Goal: Navigation & Orientation: Find specific page/section

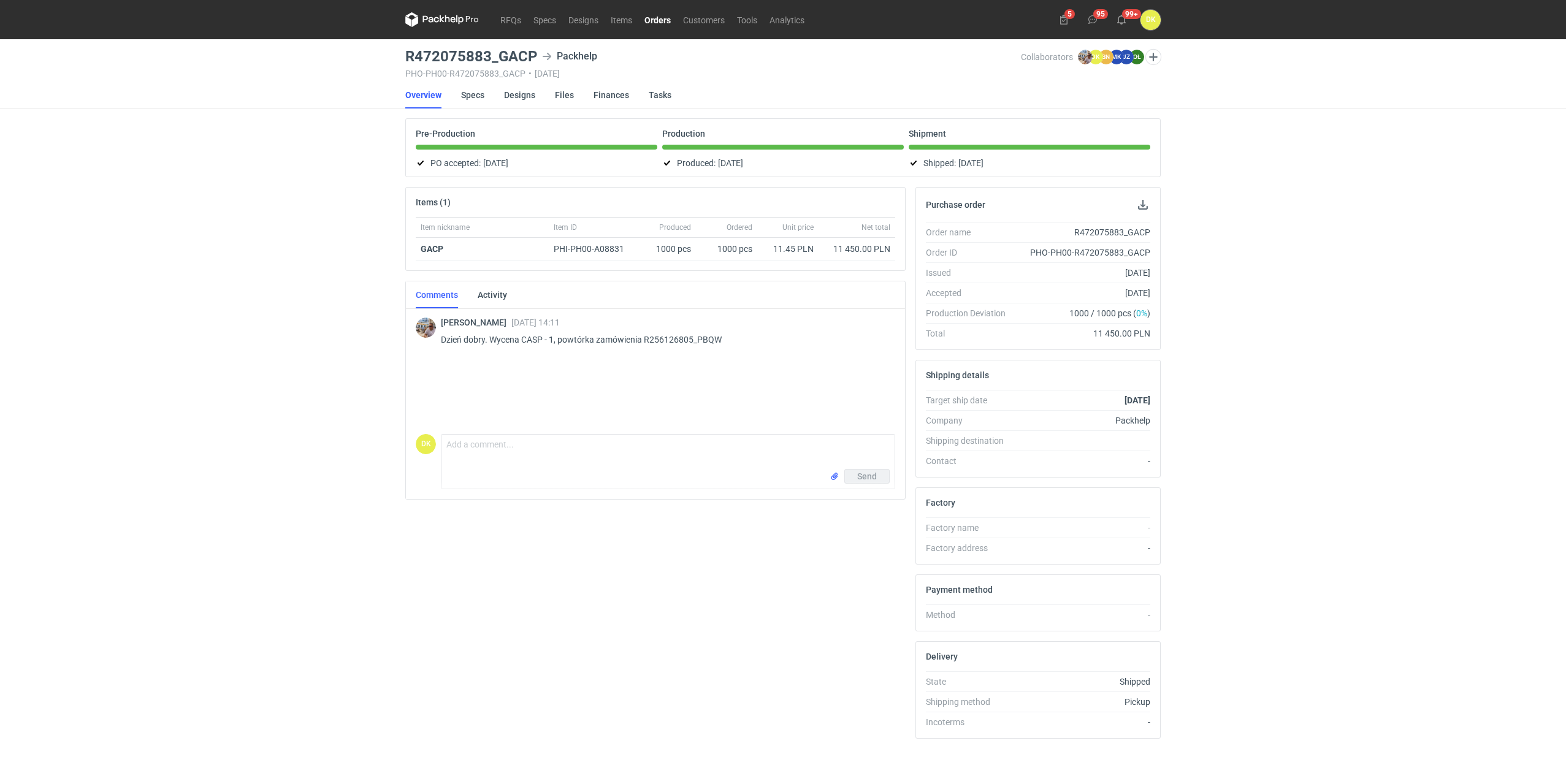
click at [348, 716] on div "RFQs Specs Designs Items Orders Customers Tools Analytics 5 95 99+ DK [PERSON_N…" at bounding box center [783, 392] width 1566 height 784
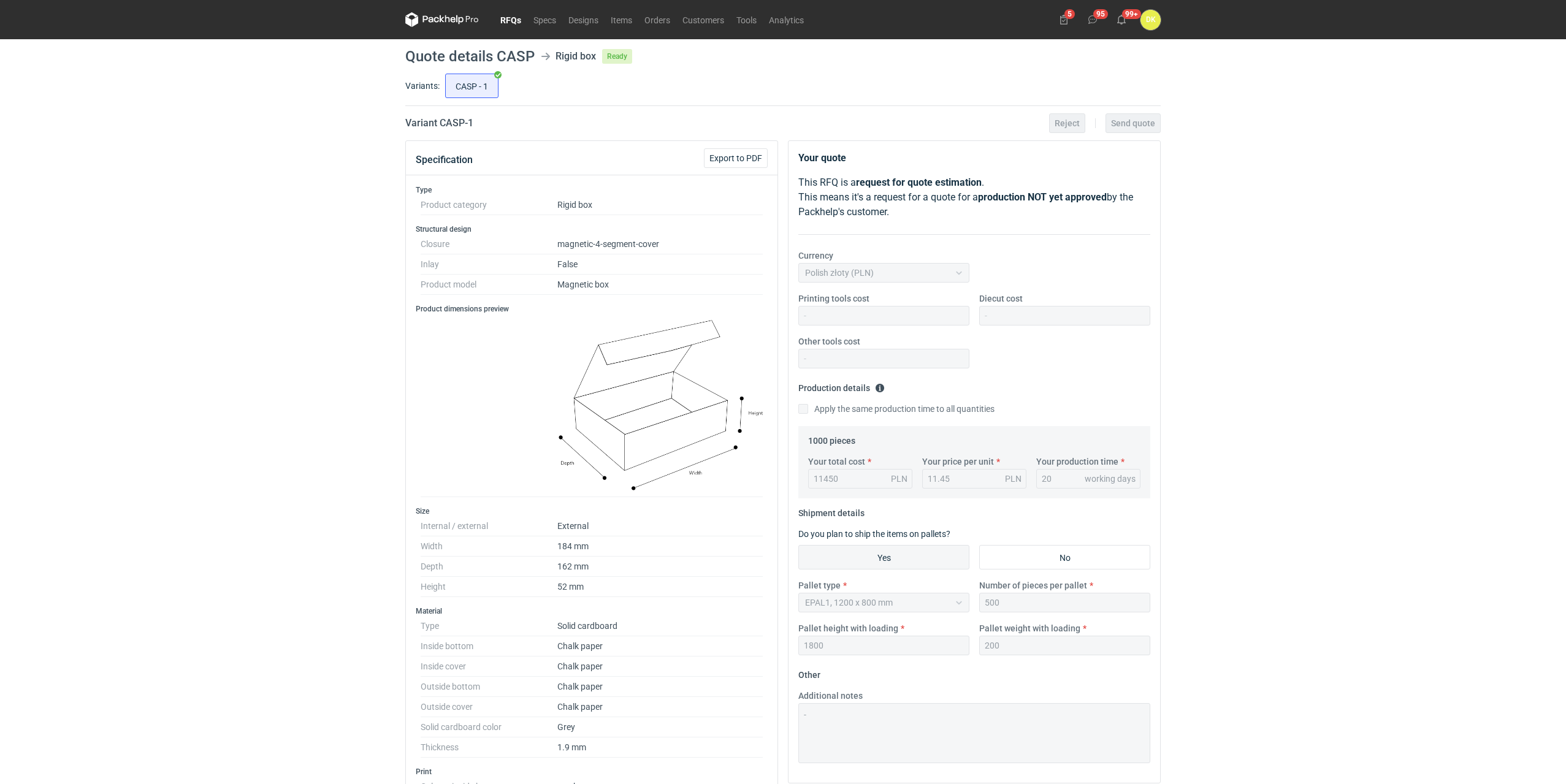
click at [514, 16] on link "RFQs" at bounding box center [511, 20] width 33 height 15
